Goal: Information Seeking & Learning: Learn about a topic

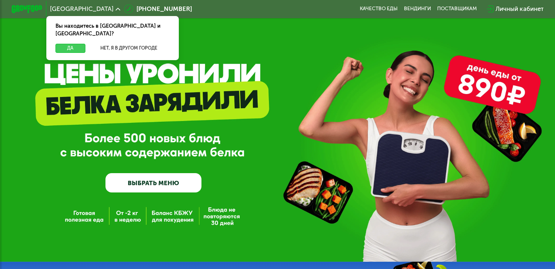
click at [73, 44] on button "Да" at bounding box center [70, 48] width 30 height 9
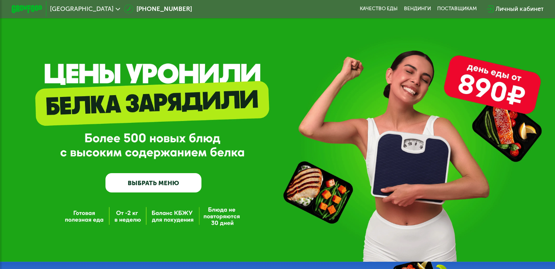
click at [68, 7] on span "[GEOGRAPHIC_DATA]" at bounding box center [82, 9] width 64 height 6
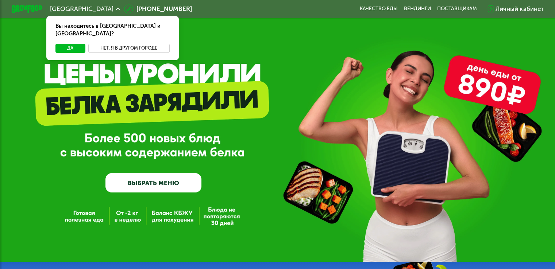
click at [121, 44] on button "Нет, я в другом городе" at bounding box center [128, 48] width 81 height 9
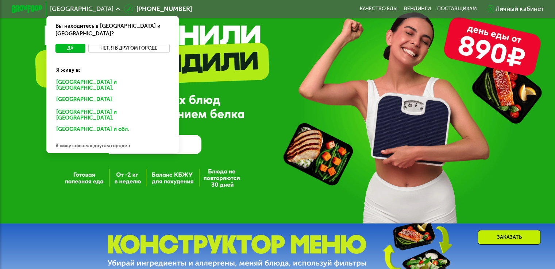
scroll to position [73, 0]
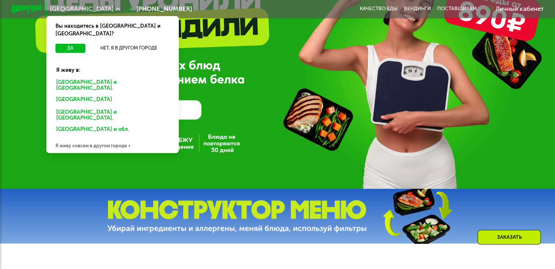
click at [118, 138] on div "Я живу совсем в другом городе" at bounding box center [112, 145] width 133 height 15
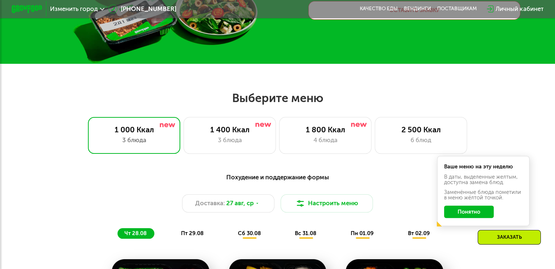
scroll to position [219, 0]
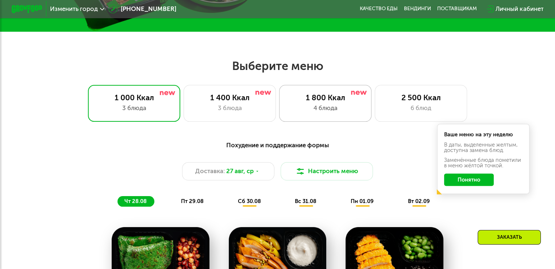
click at [307, 108] on div "4 блюда" at bounding box center [325, 108] width 76 height 9
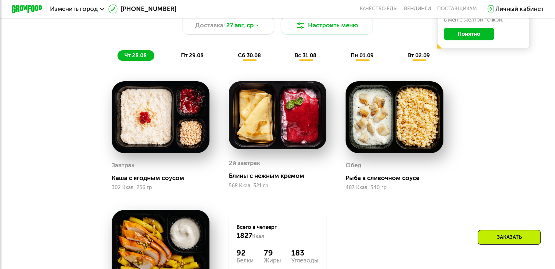
scroll to position [402, 0]
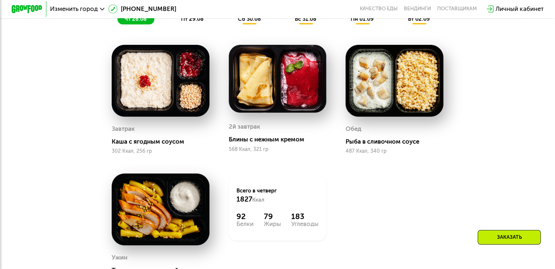
click at [161, 87] on img at bounding box center [161, 81] width 98 height 72
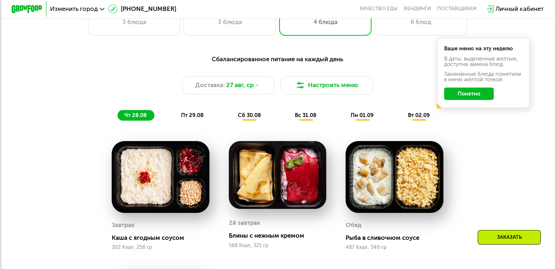
scroll to position [365, 0]
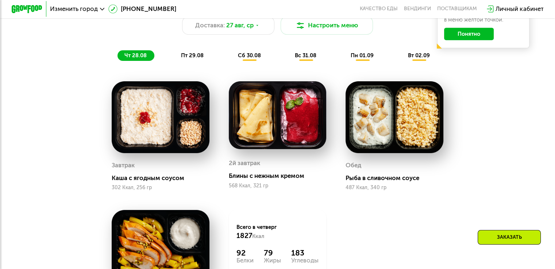
click at [394, 182] on div "Рыба в сливочном соусе" at bounding box center [398, 179] width 104 height 8
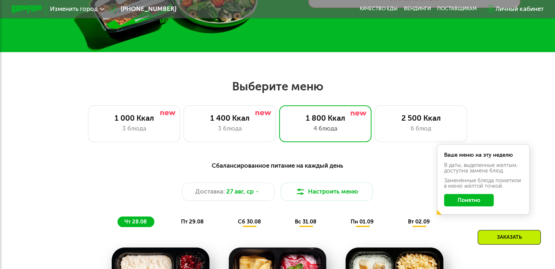
scroll to position [219, 0]
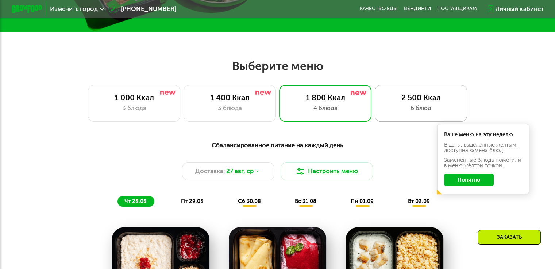
click at [397, 102] on div "2 500 Ккал" at bounding box center [421, 97] width 76 height 9
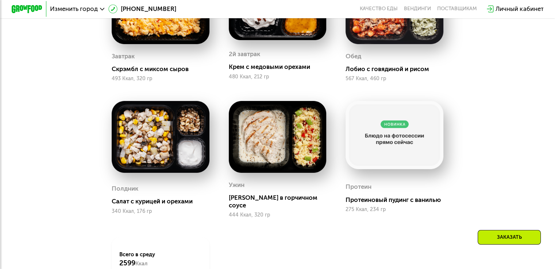
scroll to position [475, 0]
